Goal: Transaction & Acquisition: Purchase product/service

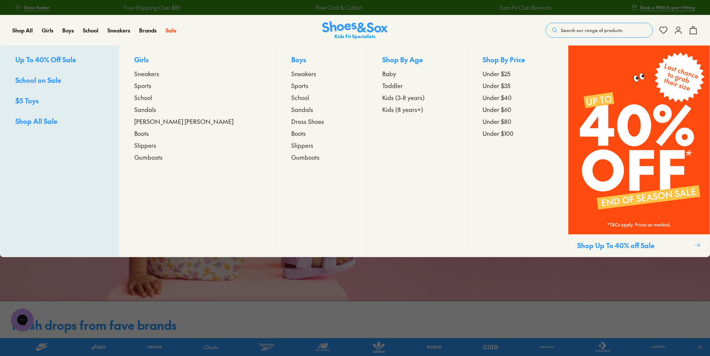
click at [54, 80] on span "School on Sale" at bounding box center [38, 79] width 46 height 9
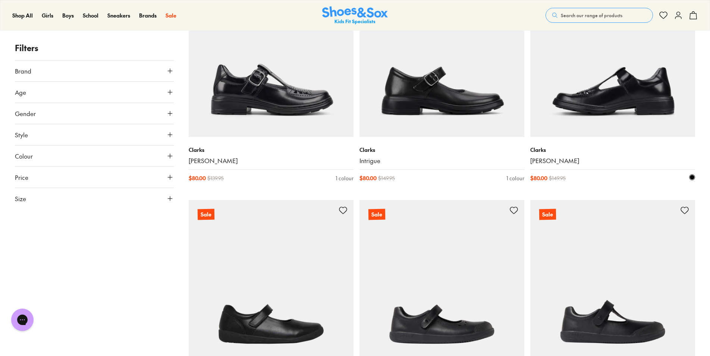
scroll to position [709, 0]
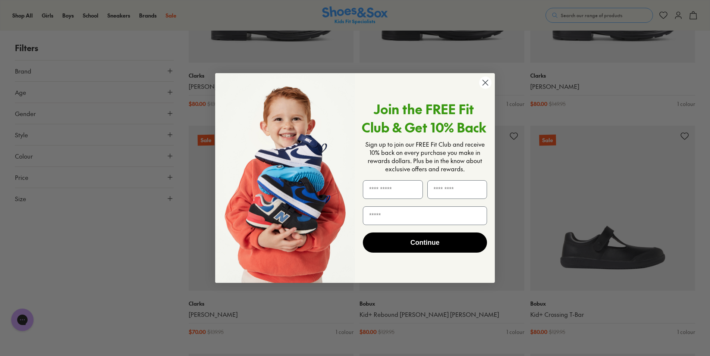
click at [485, 82] on circle "Close dialog" at bounding box center [485, 82] width 12 height 12
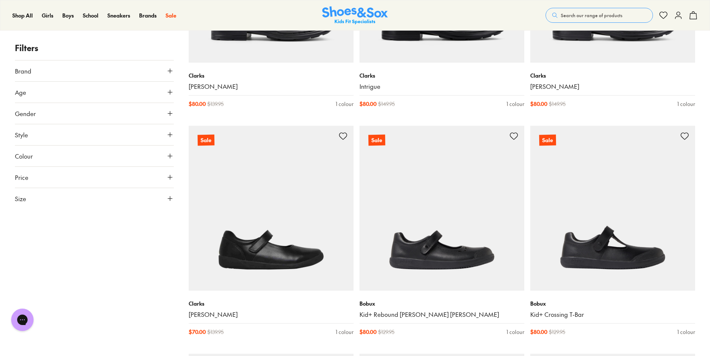
click at [196, 312] on link "[PERSON_NAME]" at bounding box center [271, 314] width 165 height 8
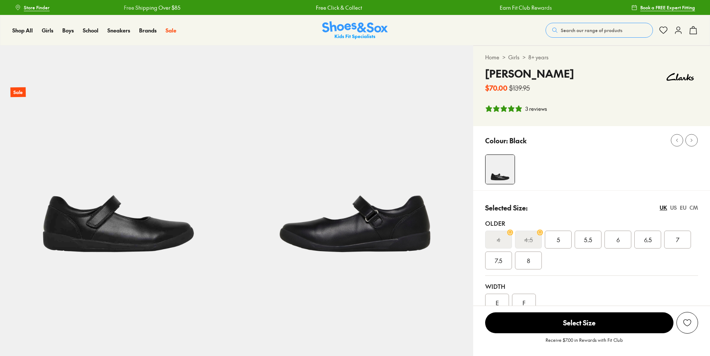
select select "*"
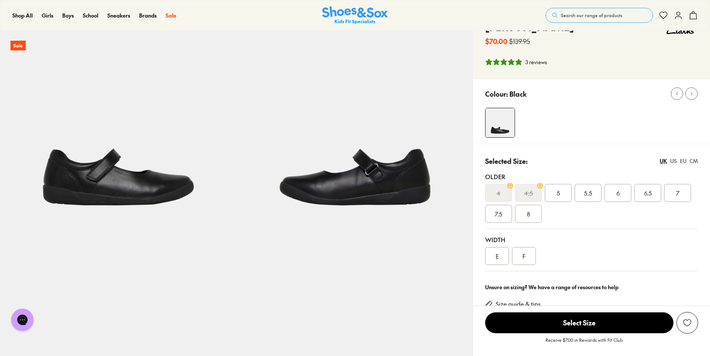
scroll to position [112, 0]
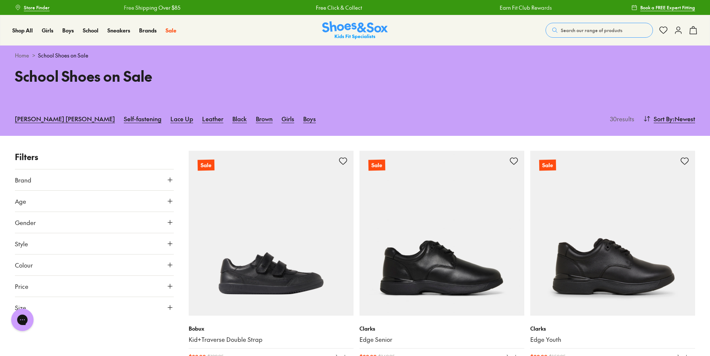
click at [172, 303] on button "Size" at bounding box center [94, 307] width 159 height 21
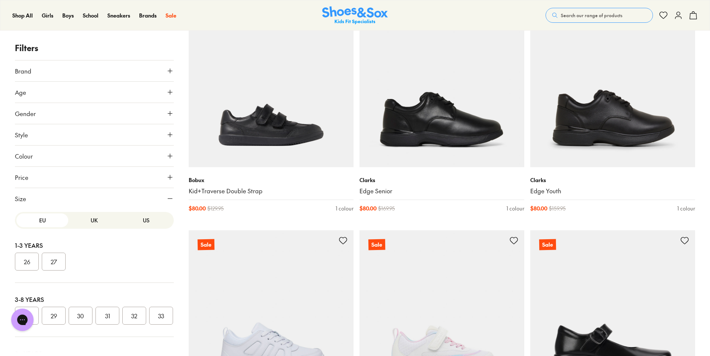
scroll to position [149, 0]
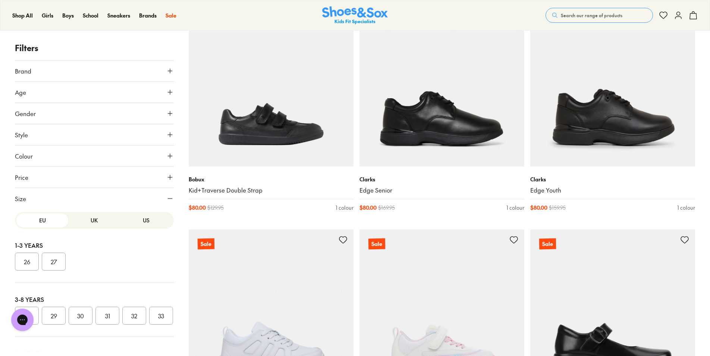
click at [131, 221] on button "US" at bounding box center [147, 220] width 52 height 14
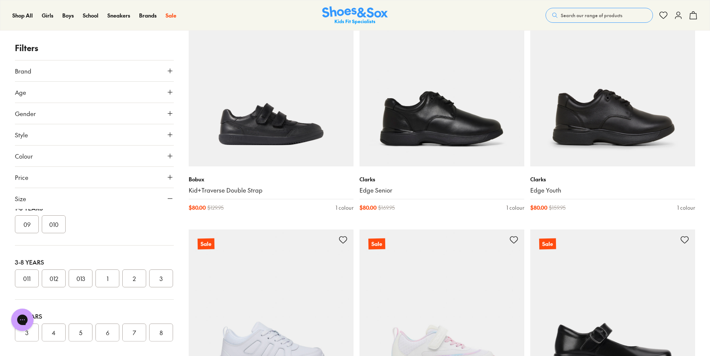
click at [60, 281] on button "012" at bounding box center [54, 278] width 24 height 18
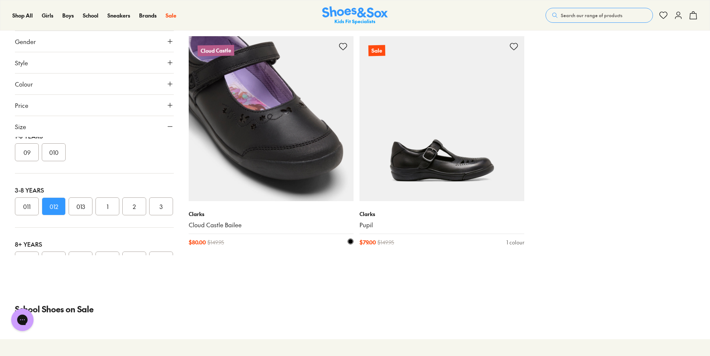
scroll to position [268, 0]
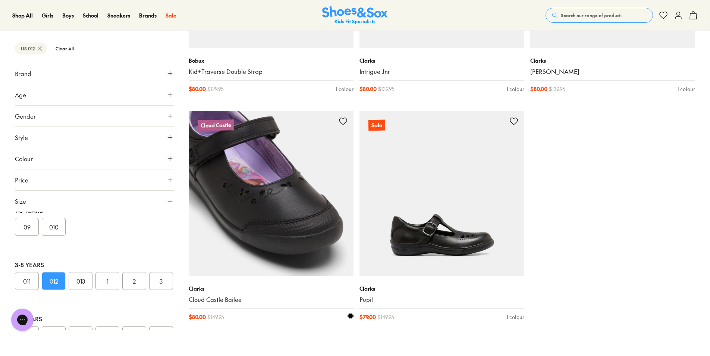
click at [292, 194] on img at bounding box center [271, 193] width 165 height 165
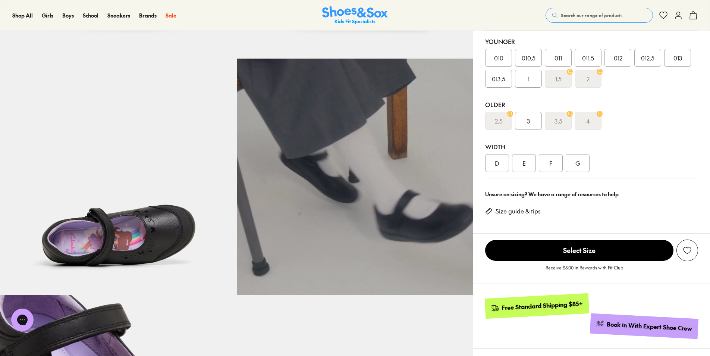
select select "*"
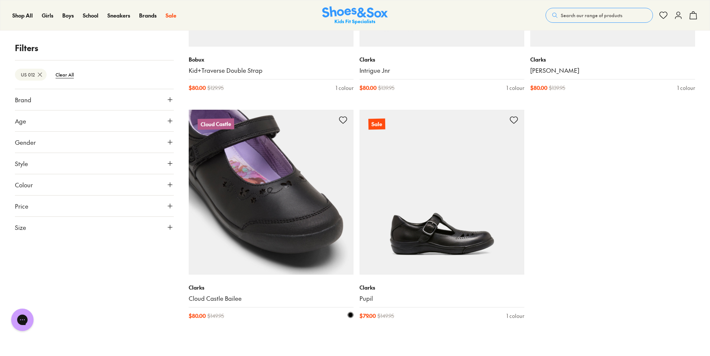
click at [326, 185] on img at bounding box center [271, 192] width 165 height 165
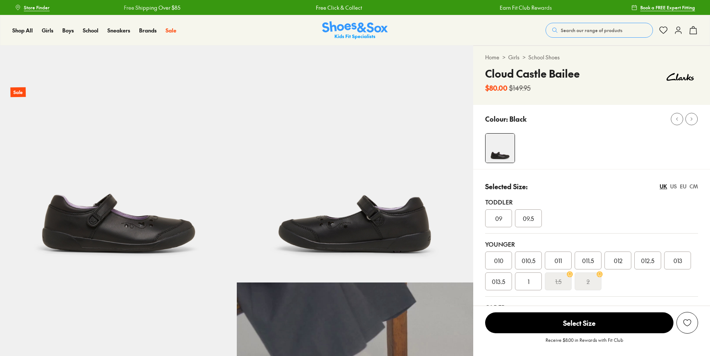
select select "*"
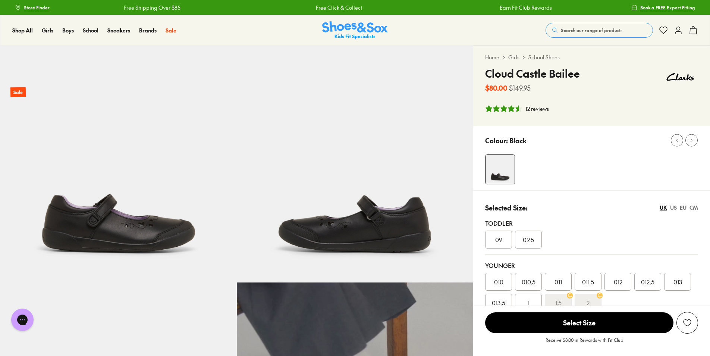
click at [648, 278] on span "012.5" at bounding box center [647, 281] width 13 height 9
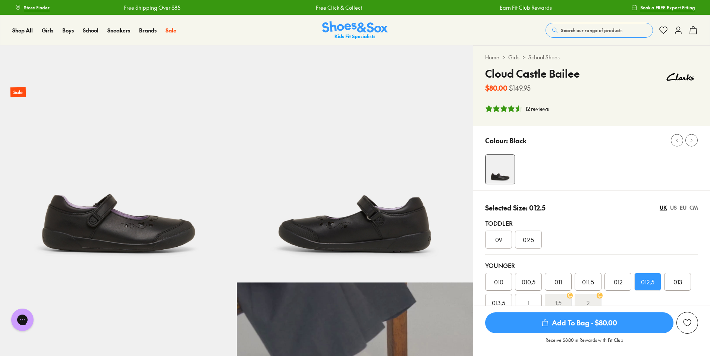
click at [607, 322] on span "Add To Bag - $80.00" at bounding box center [579, 322] width 188 height 21
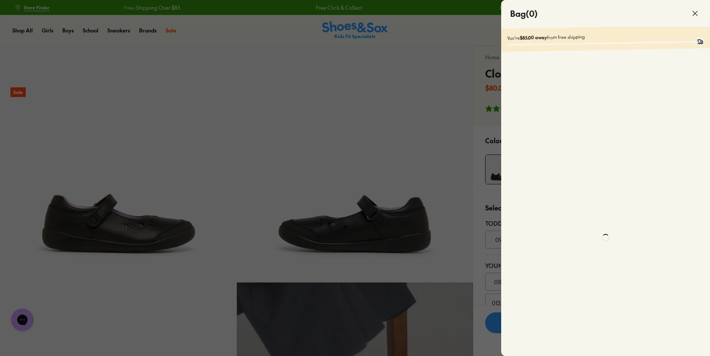
click at [346, 77] on div at bounding box center [355, 178] width 710 height 356
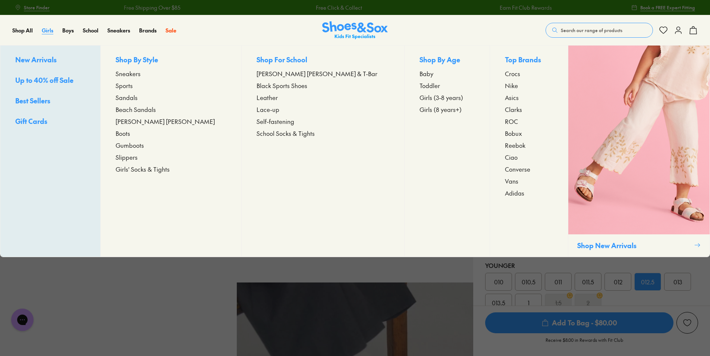
click at [48, 32] on span "Girls" at bounding box center [48, 29] width 12 height 7
click at [141, 76] on span "Sneakers" at bounding box center [128, 73] width 25 height 9
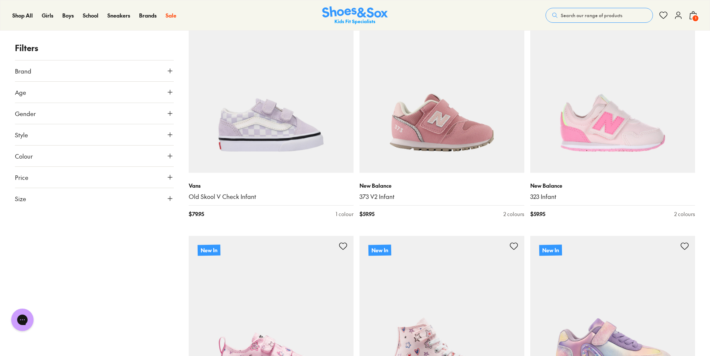
click at [168, 152] on button "Colour" at bounding box center [94, 156] width 159 height 21
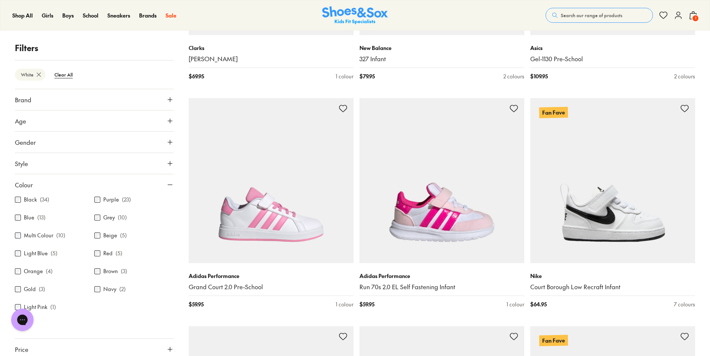
scroll to position [25, 0]
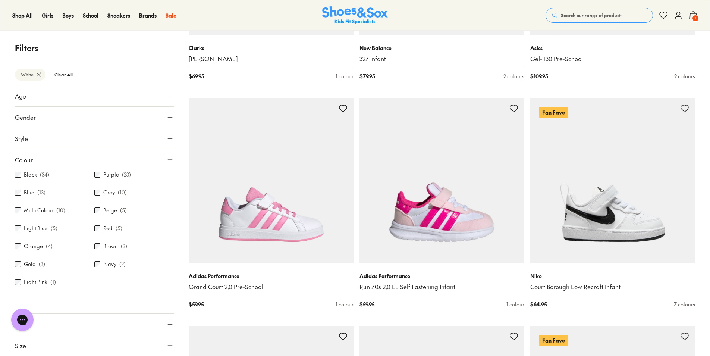
click at [163, 347] on button "Size" at bounding box center [94, 345] width 159 height 21
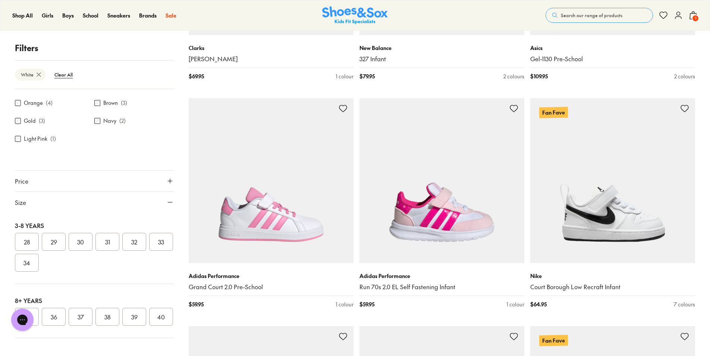
scroll to position [0, 0]
click at [144, 223] on button "US" at bounding box center [147, 224] width 52 height 14
click at [56, 272] on button "012" at bounding box center [54, 263] width 24 height 18
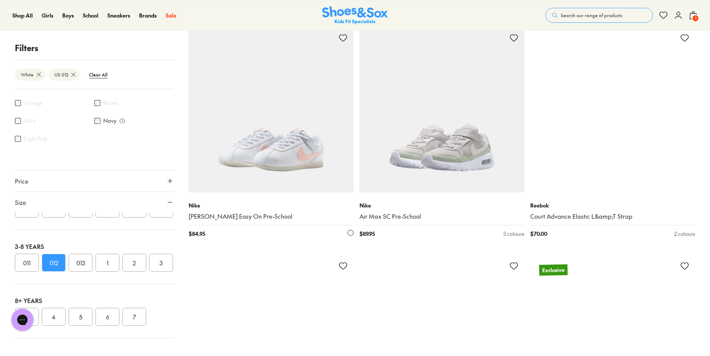
scroll to position [1145, 0]
